Goal: Transaction & Acquisition: Purchase product/service

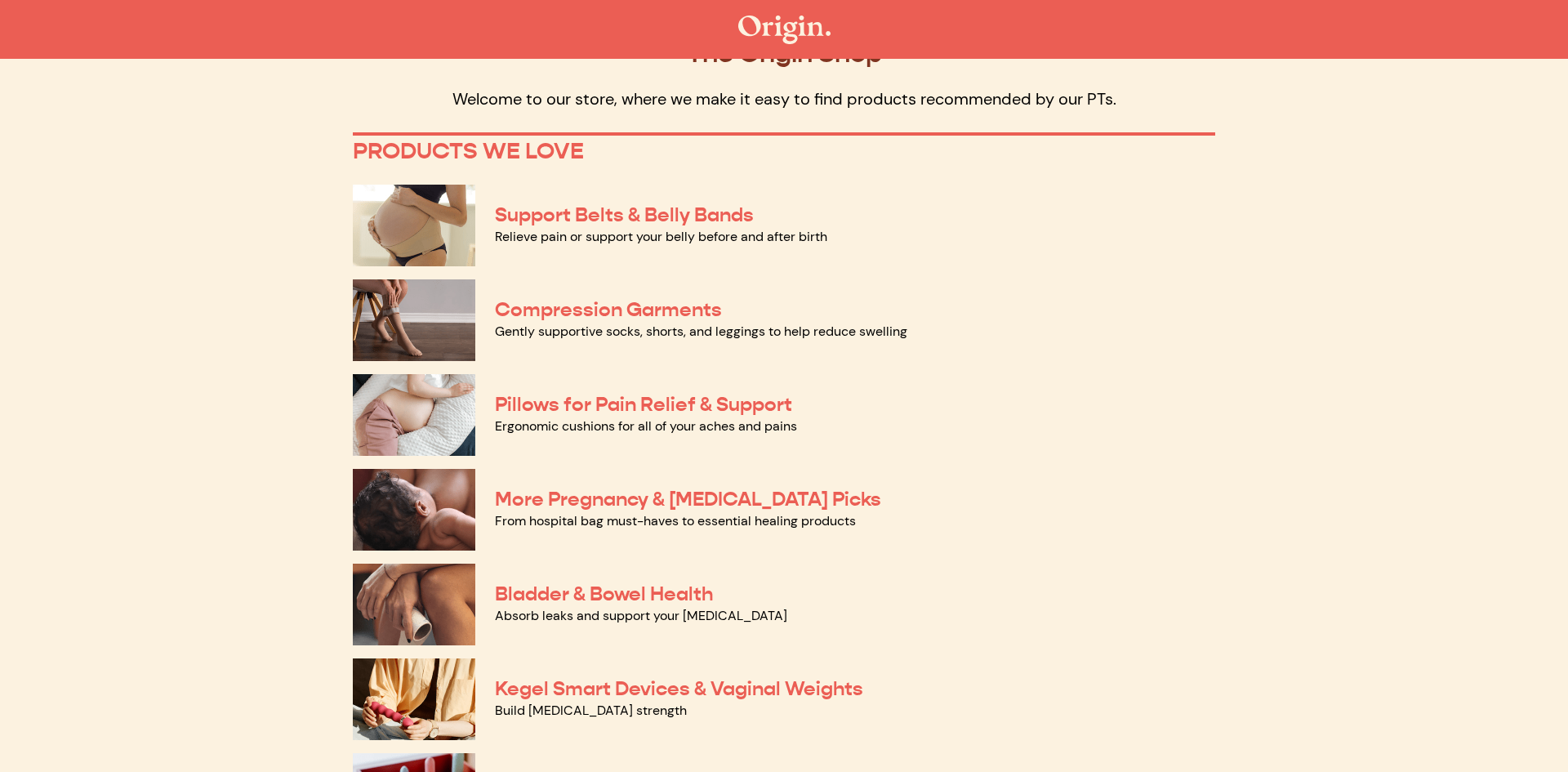
scroll to position [116, 0]
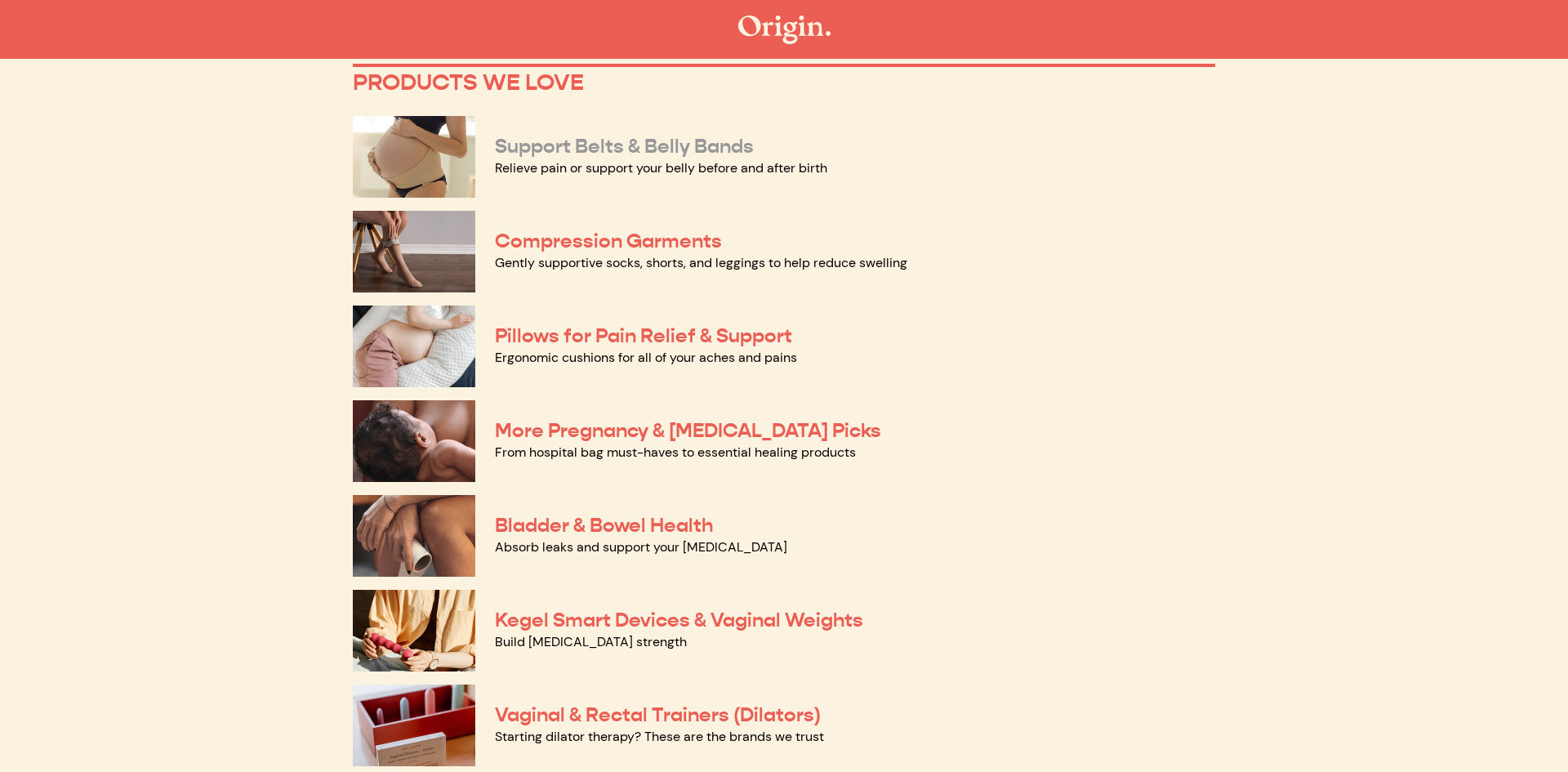
click at [577, 147] on link "Support Belts & Belly Bands" at bounding box center [624, 146] width 259 height 25
